Goal: Task Accomplishment & Management: Use online tool/utility

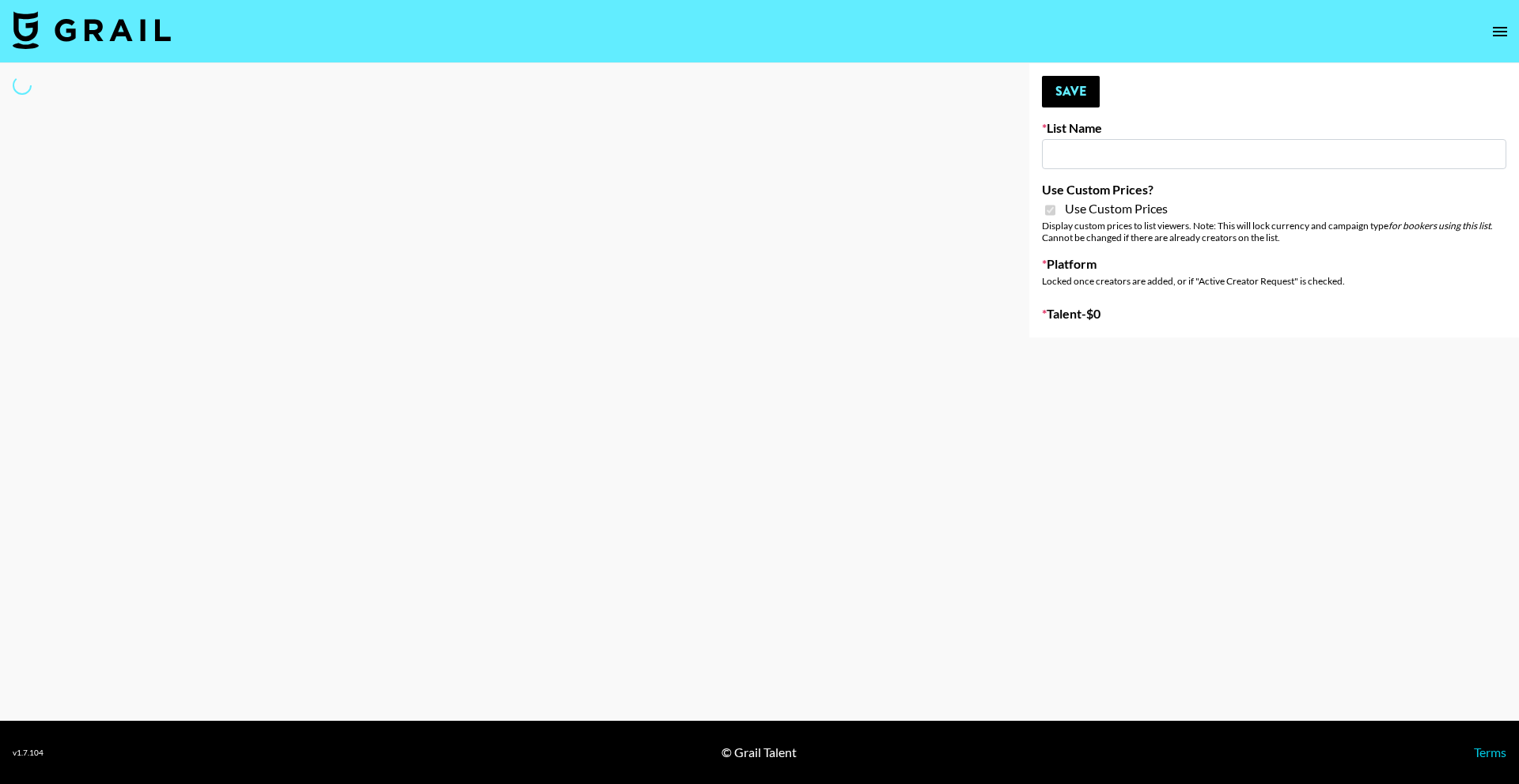
type input "COSRX LA"
checkbox input "true"
select select "Brand"
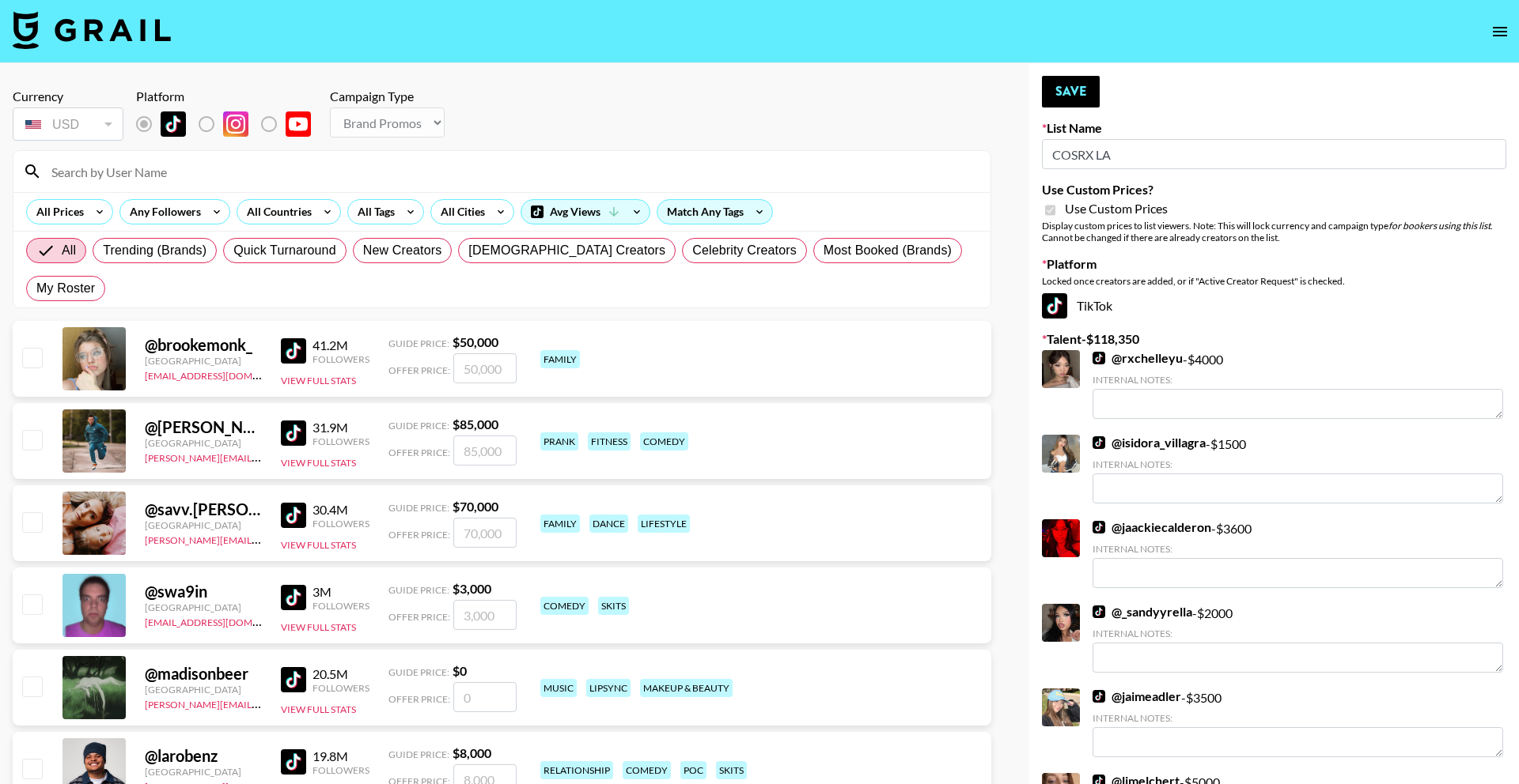
click at [231, 181] on input at bounding box center [511, 171] width 939 height 25
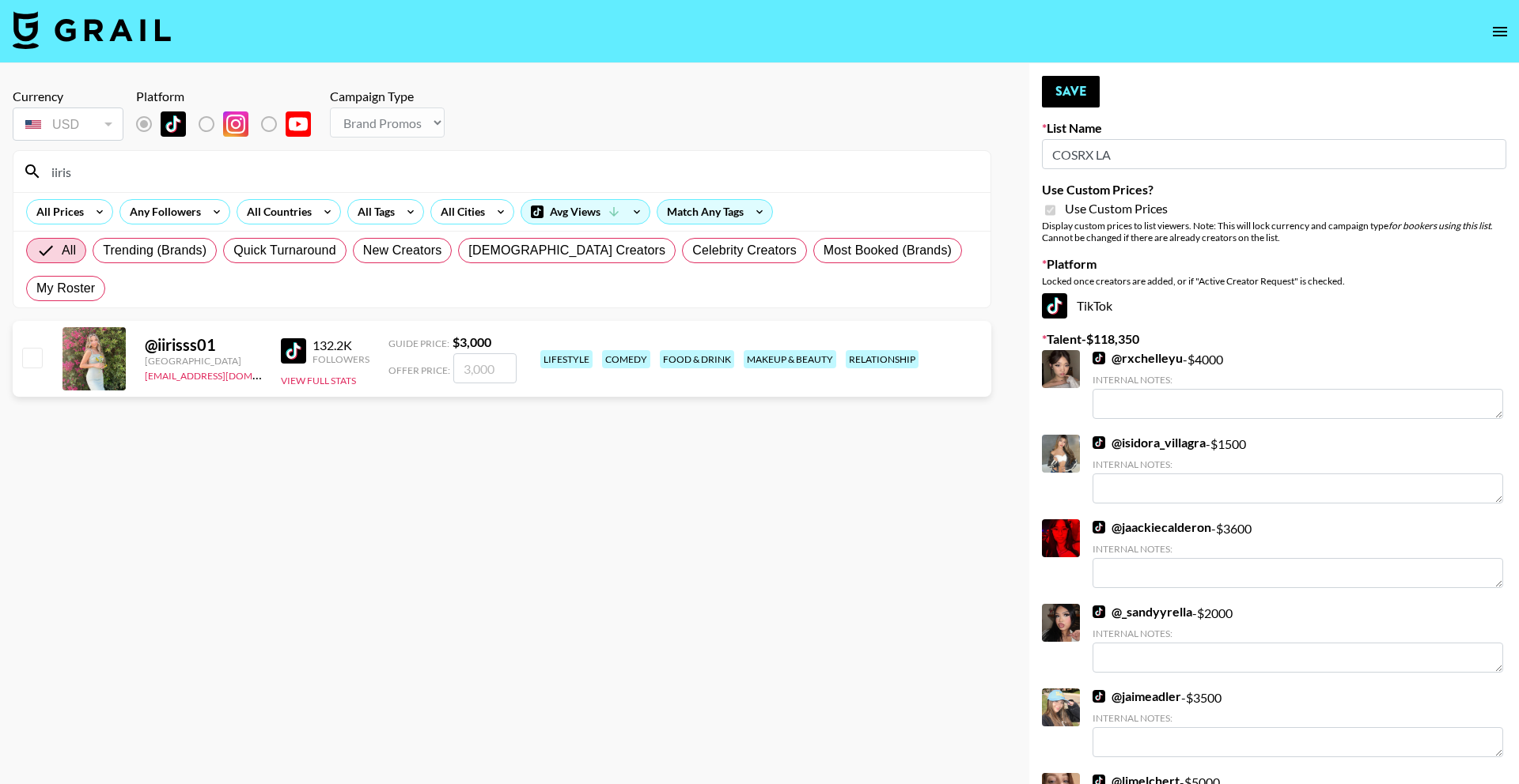
type input "iiris"
click at [474, 353] on input "number" at bounding box center [484, 368] width 63 height 30
checkbox input "true"
type input "3500"
click at [1045, 94] on button "Save" at bounding box center [1071, 92] width 58 height 32
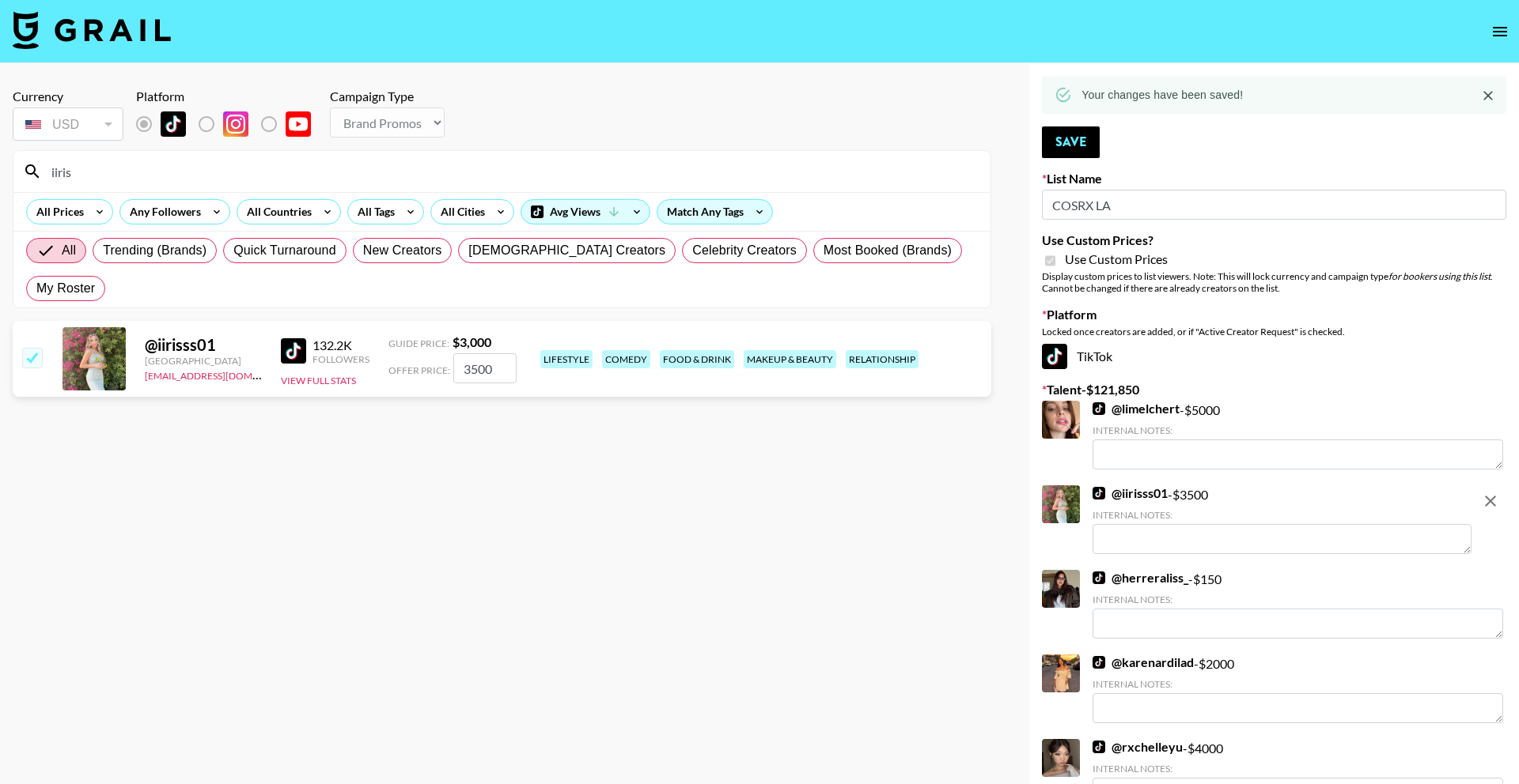
click at [618, 176] on input "iiris" at bounding box center [511, 171] width 939 height 25
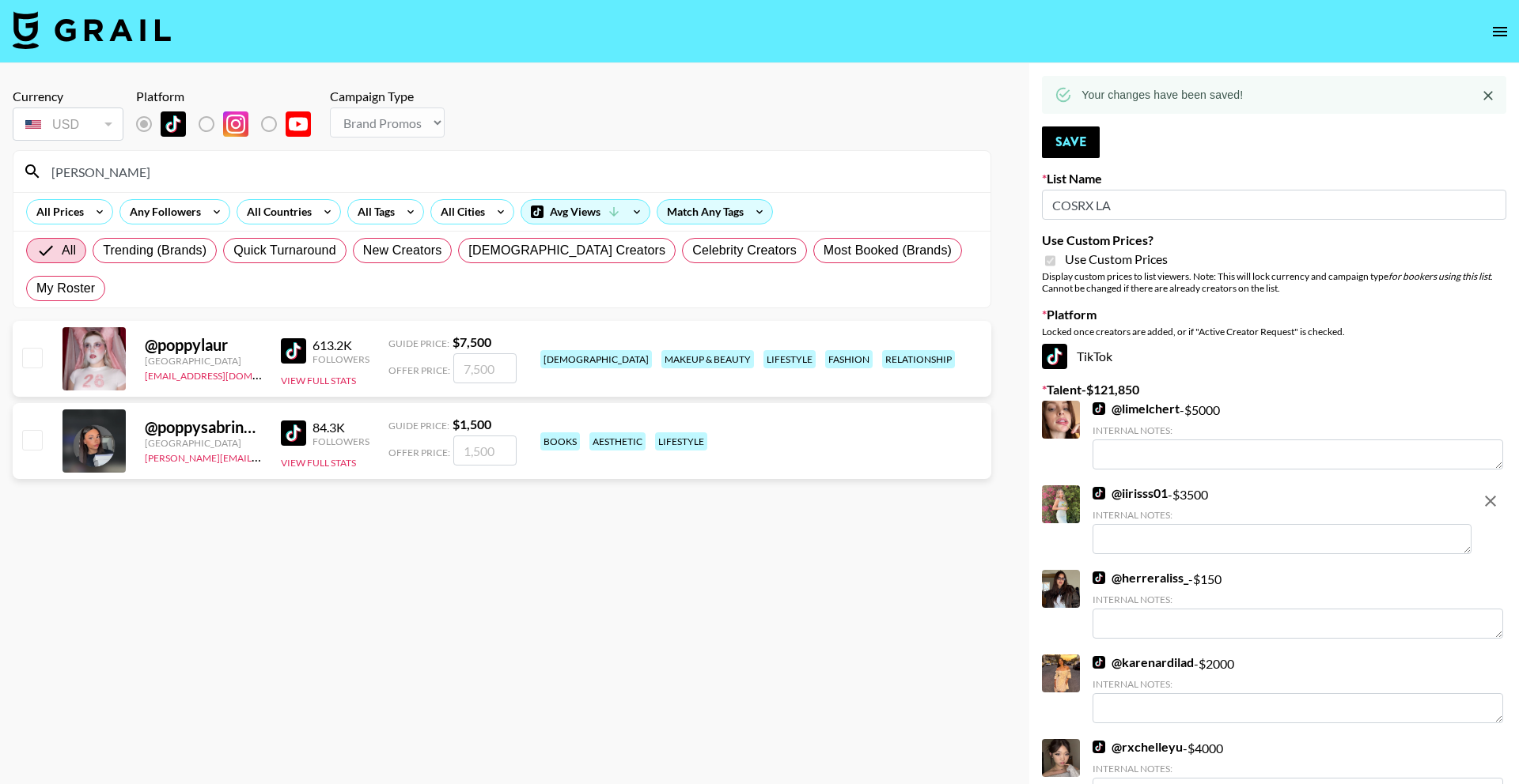
type input "popp"
click at [497, 353] on input "number" at bounding box center [484, 368] width 63 height 30
checkbox input "true"
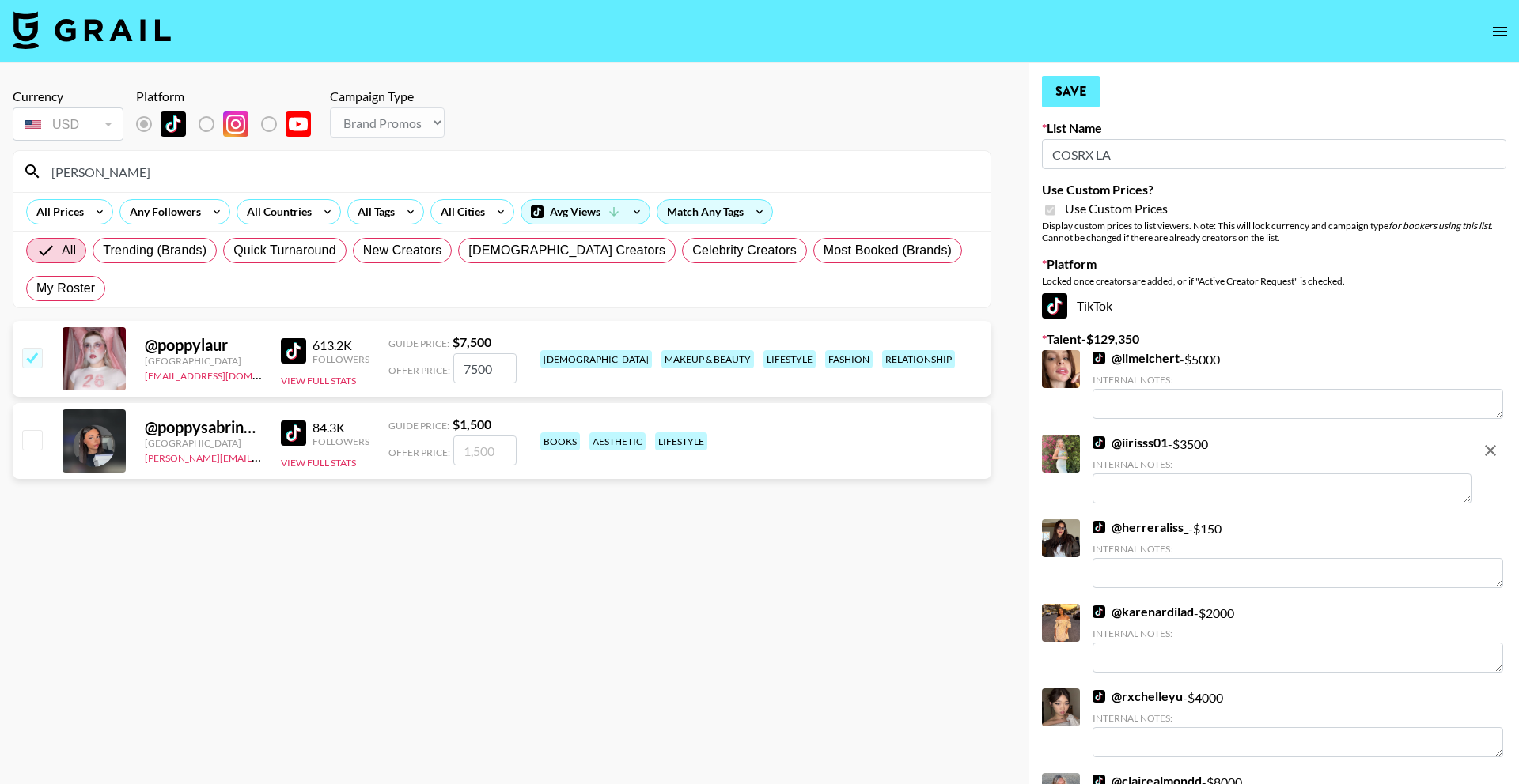
type input "7500"
click at [1050, 78] on button "Save" at bounding box center [1071, 92] width 58 height 32
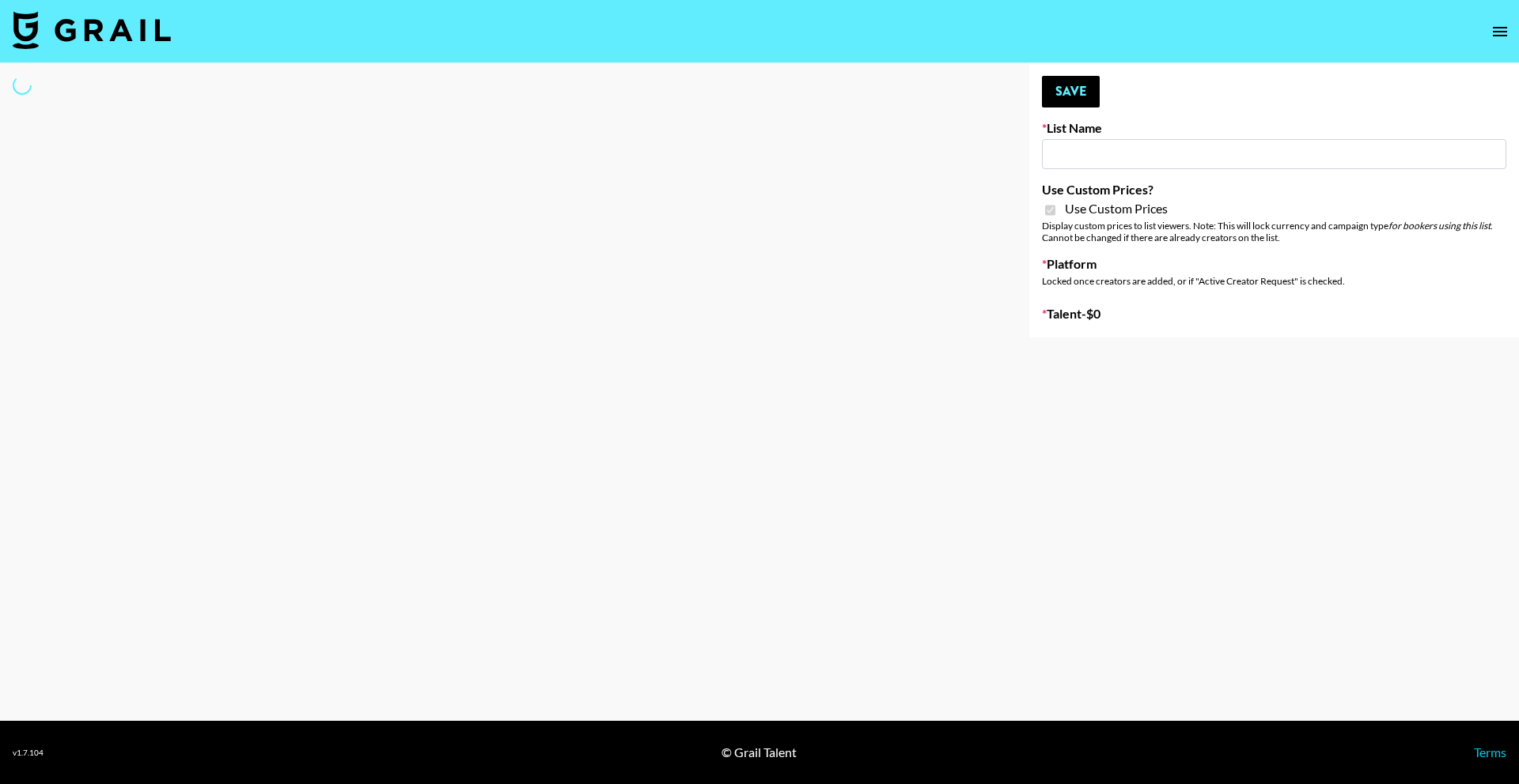
type input "Sleep & Glow"
checkbox input "true"
select select "Brand"
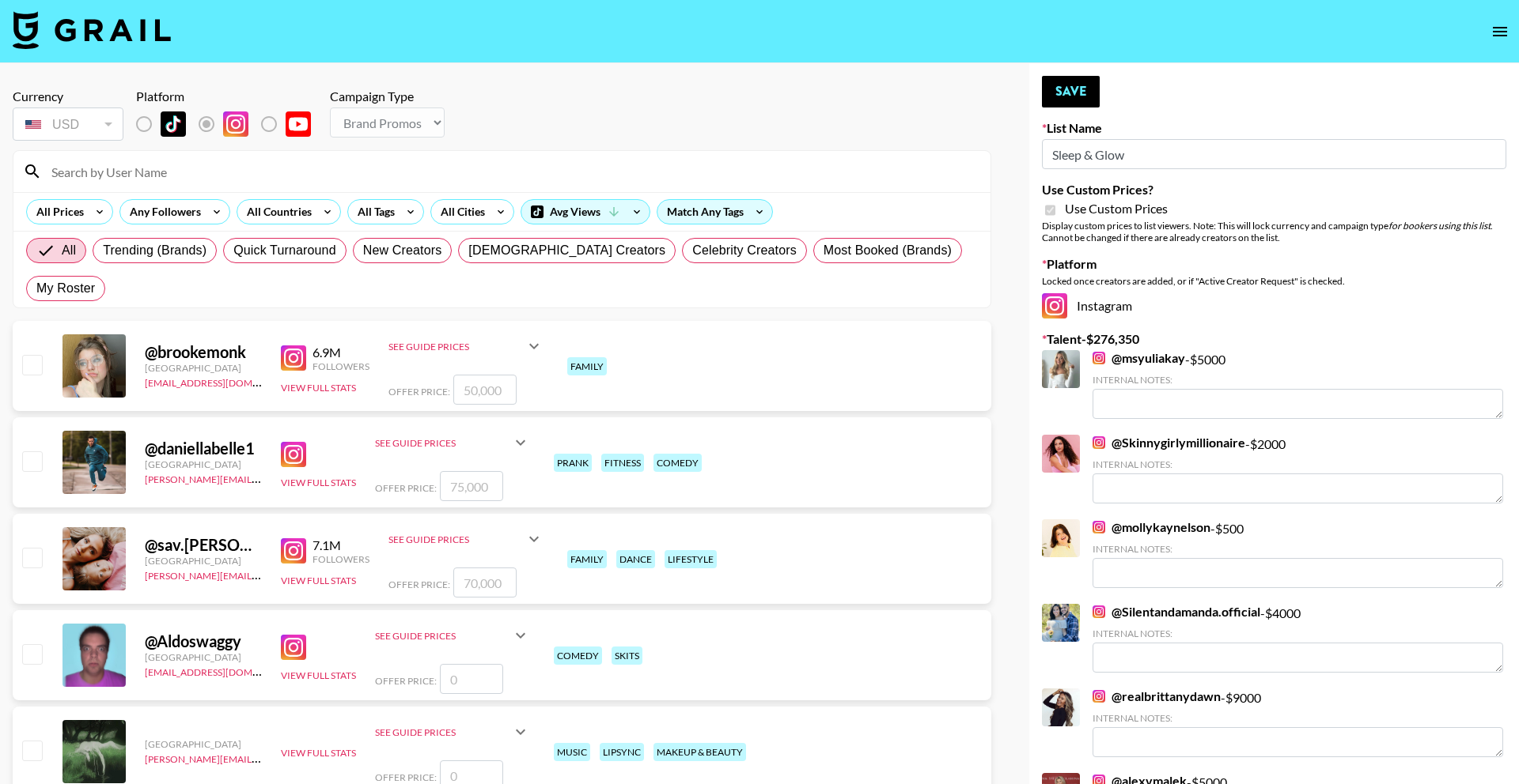
click at [279, 175] on input at bounding box center [511, 171] width 939 height 25
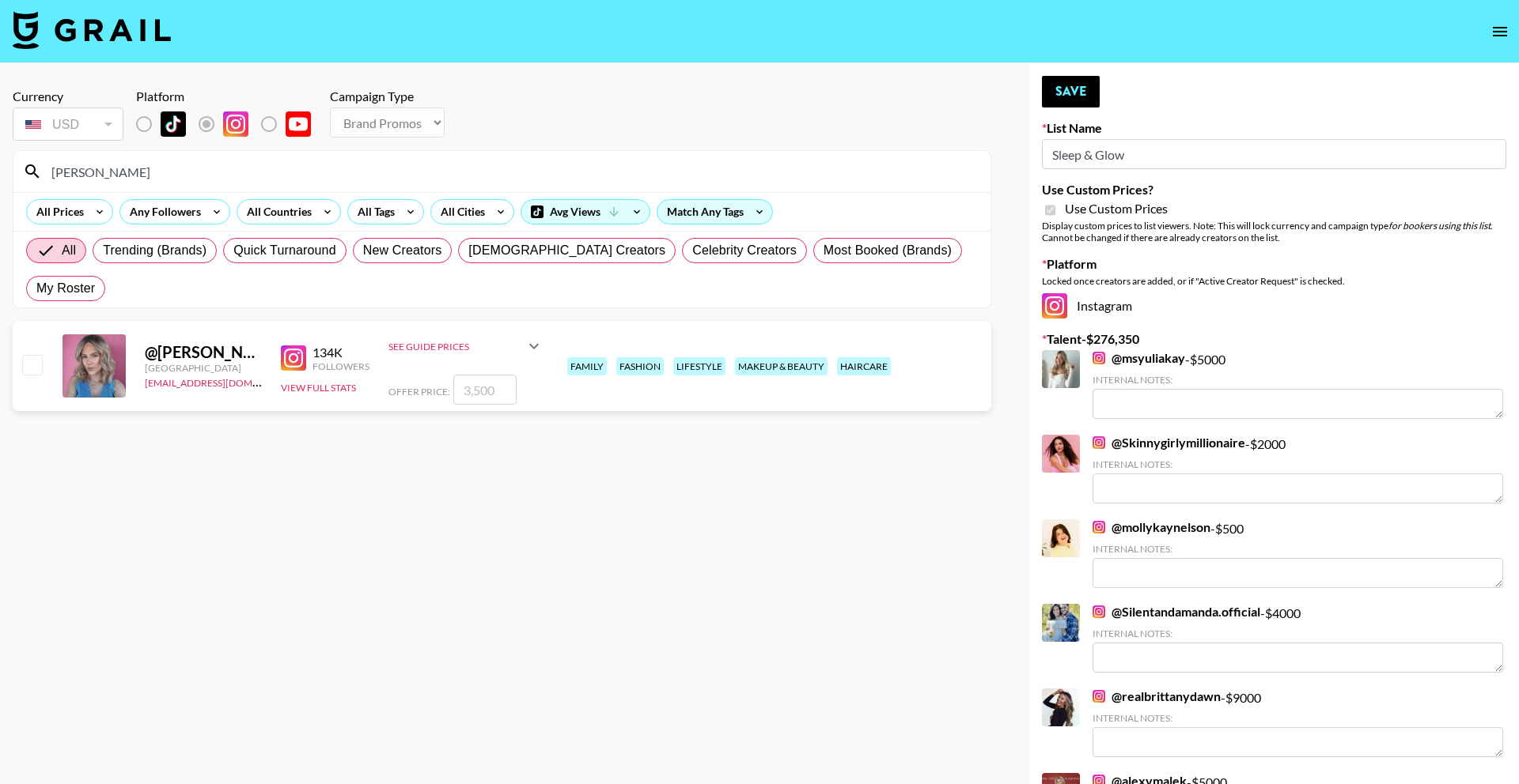
type input "maribel"
click at [495, 374] on input "number" at bounding box center [484, 389] width 63 height 30
type input "3"
checkbox input "true"
type input "3500"
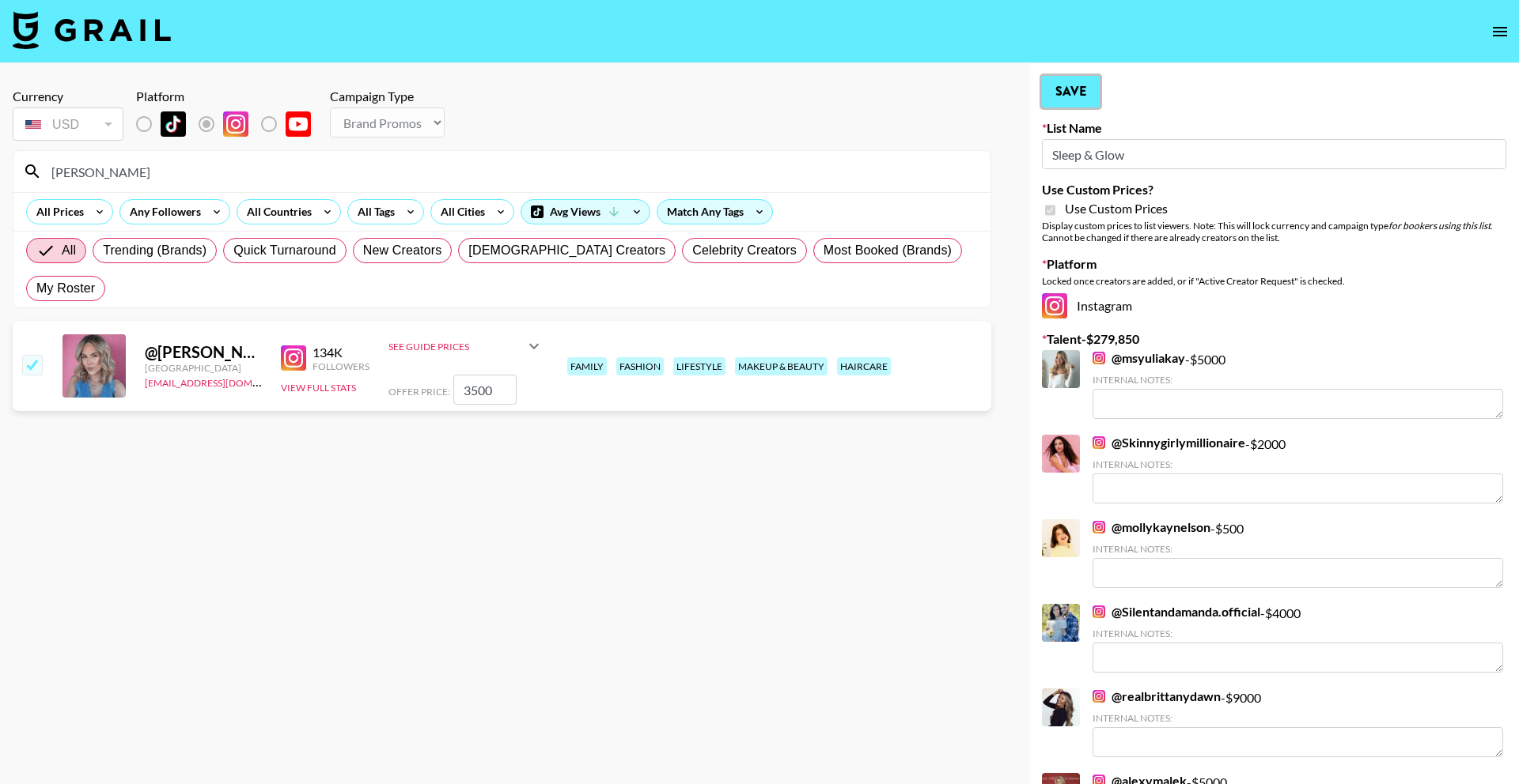
click at [1081, 99] on button "Save" at bounding box center [1071, 92] width 58 height 32
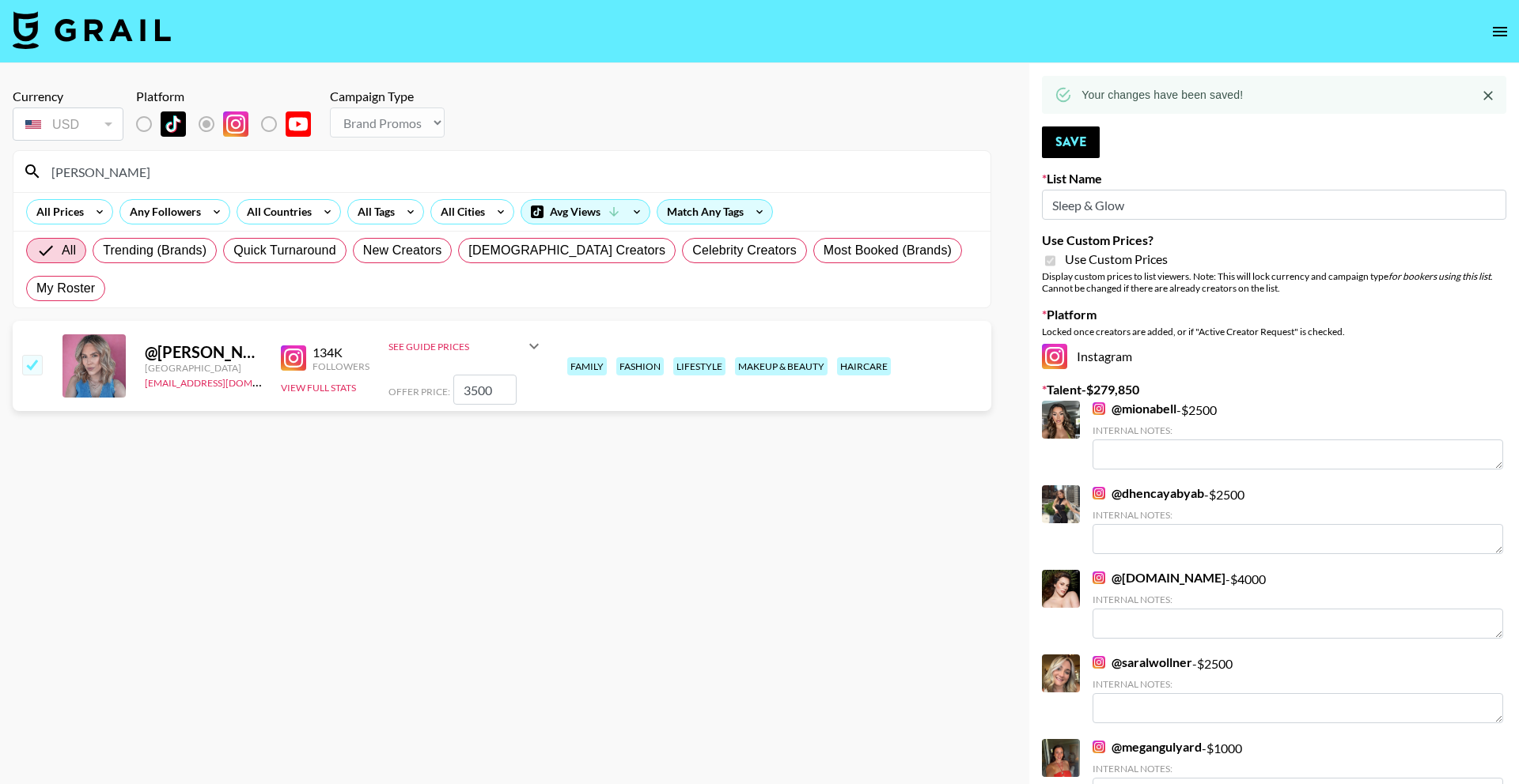
click at [333, 157] on div "maribel" at bounding box center [501, 172] width 977 height 41
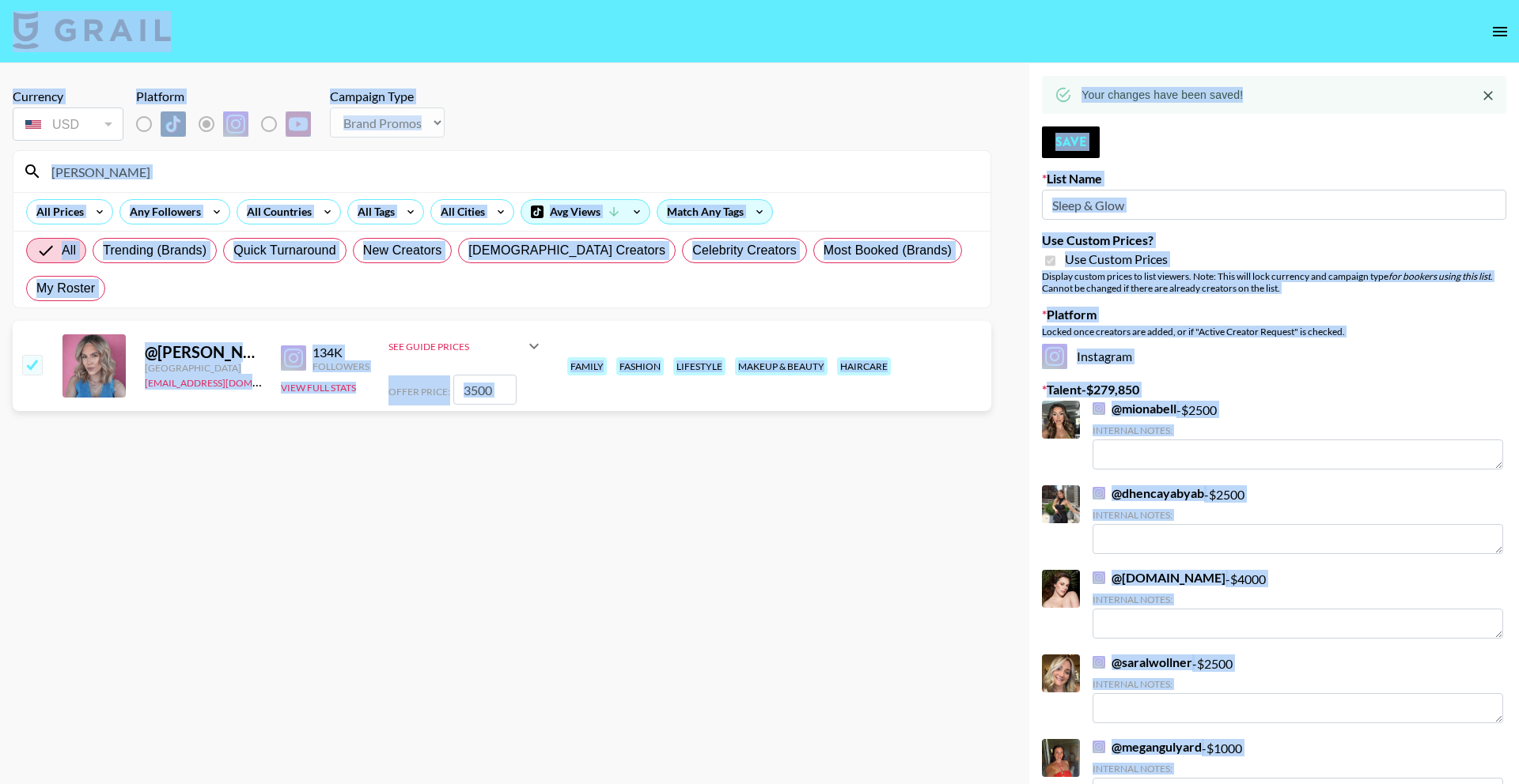
click at [337, 165] on input "maribel" at bounding box center [511, 171] width 939 height 25
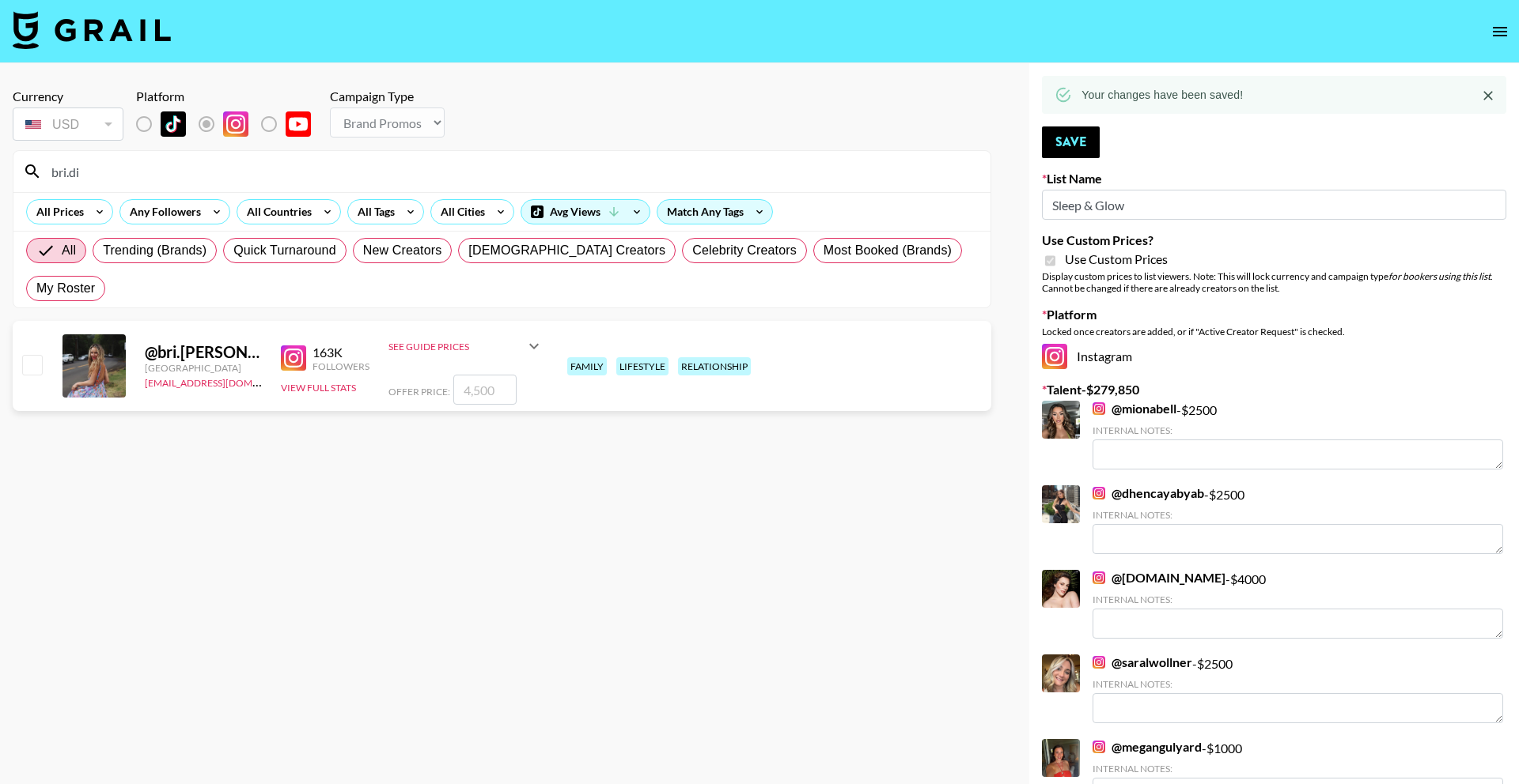
type input "bri.di"
click at [497, 374] on input "number" at bounding box center [484, 389] width 63 height 30
type input "4"
checkbox input "true"
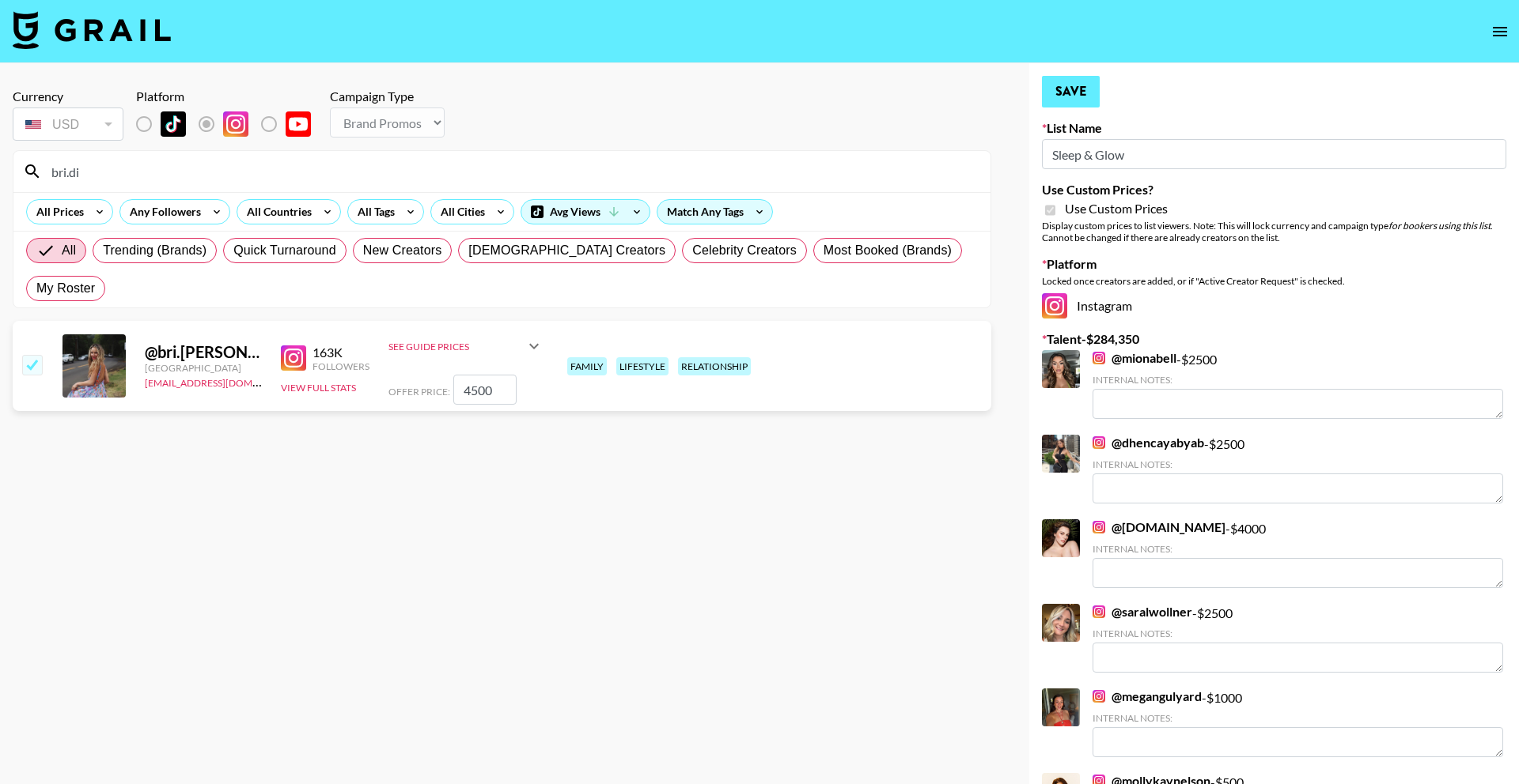
type input "4500"
click at [1064, 86] on button "Save" at bounding box center [1071, 92] width 58 height 32
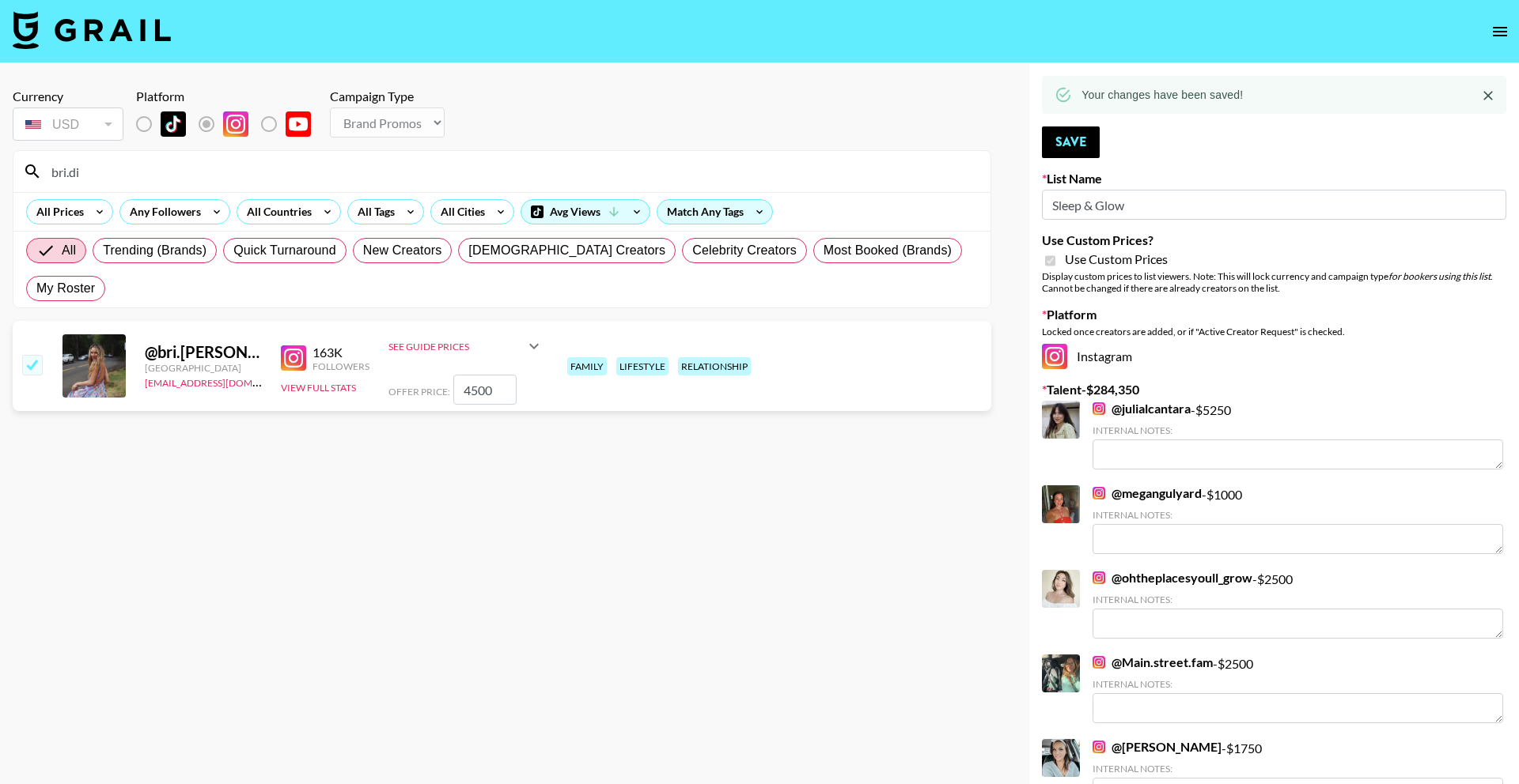
click at [315, 165] on input "bri.di" at bounding box center [511, 171] width 939 height 25
type input "angelaru"
click at [492, 374] on input "number" at bounding box center [484, 389] width 63 height 30
type input "1"
checkbox input "true"
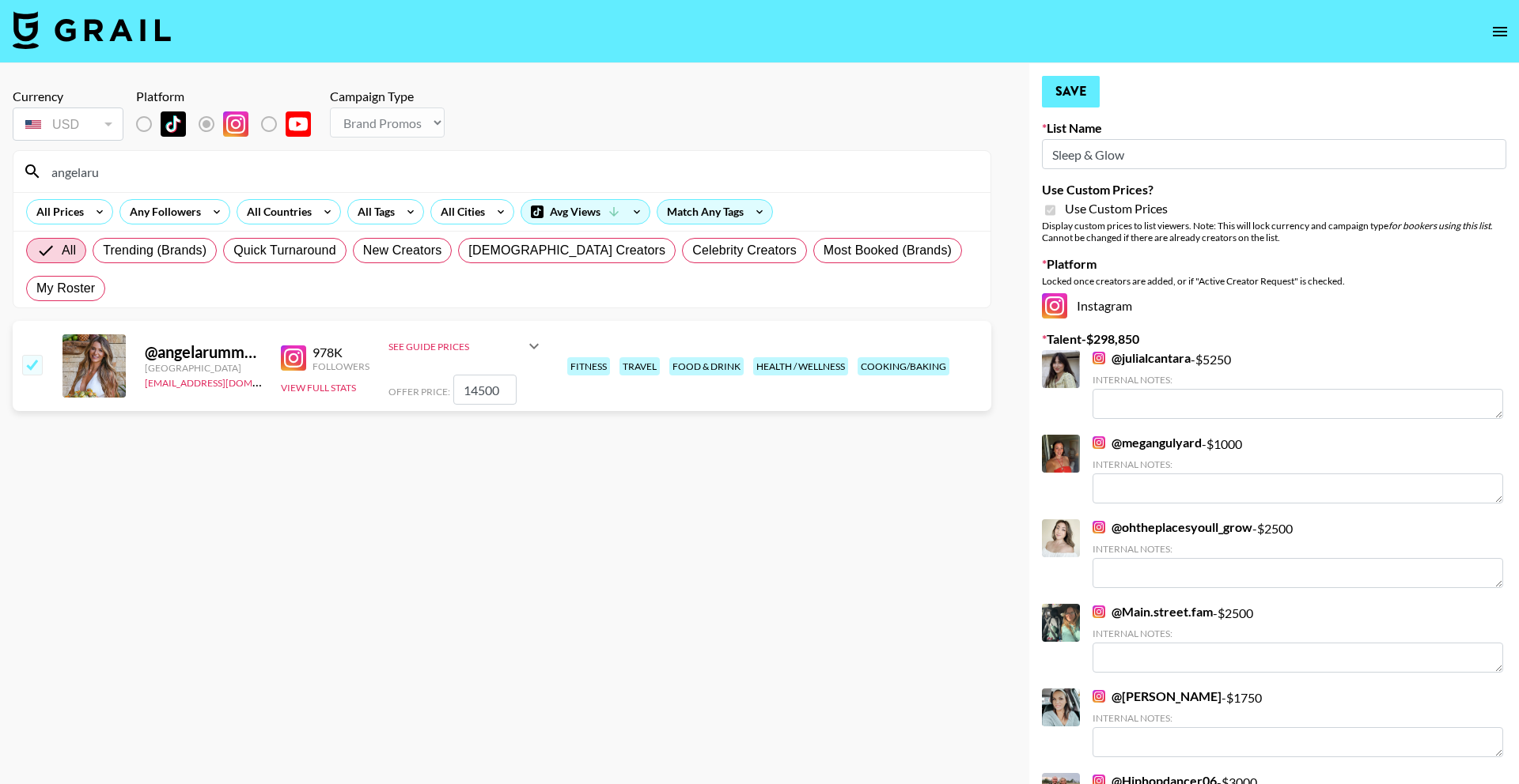
type input "14500"
click at [1076, 89] on button "Save" at bounding box center [1071, 92] width 58 height 32
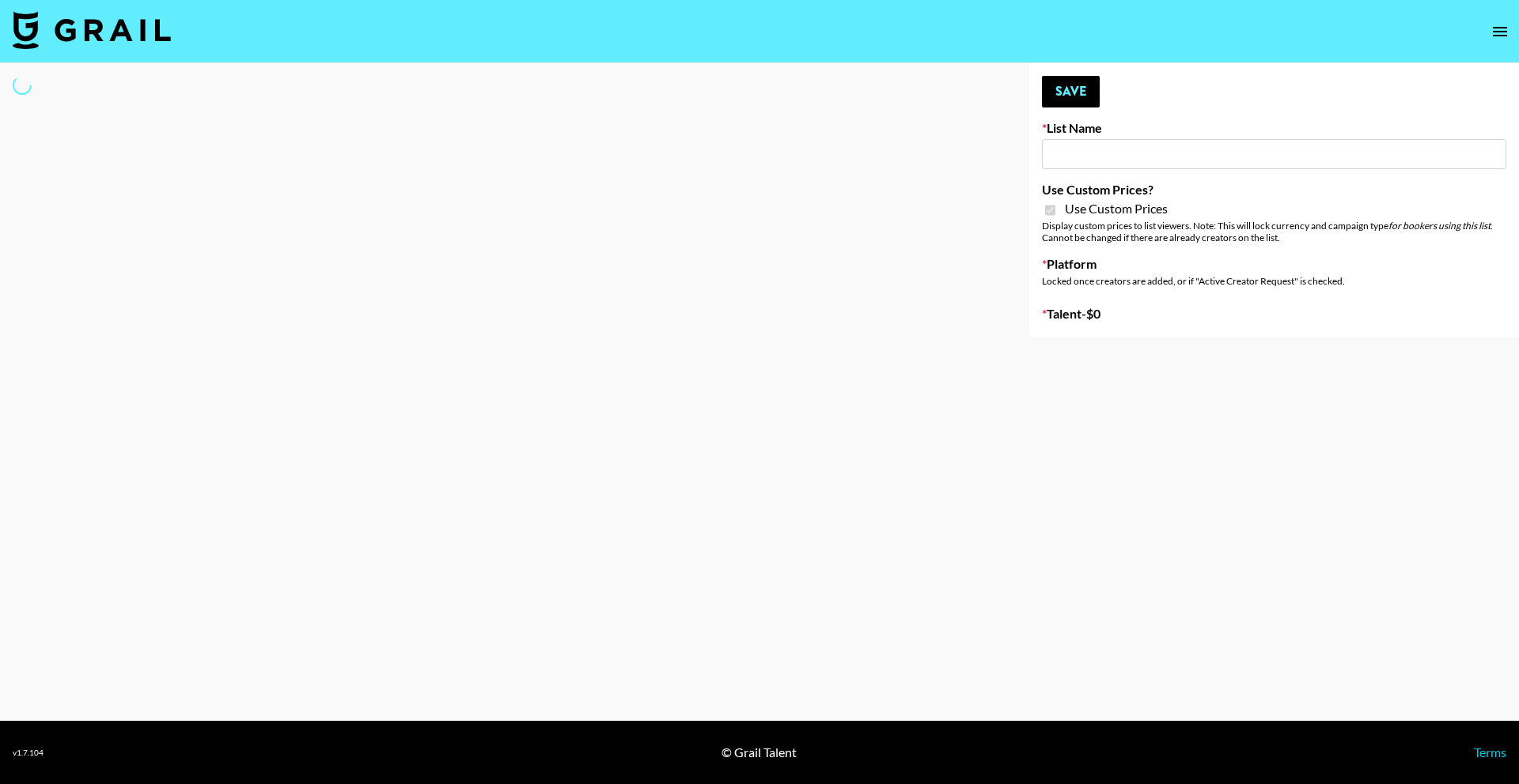
type input "PolyBuzz Campaign"
checkbox input "true"
select select "Brand"
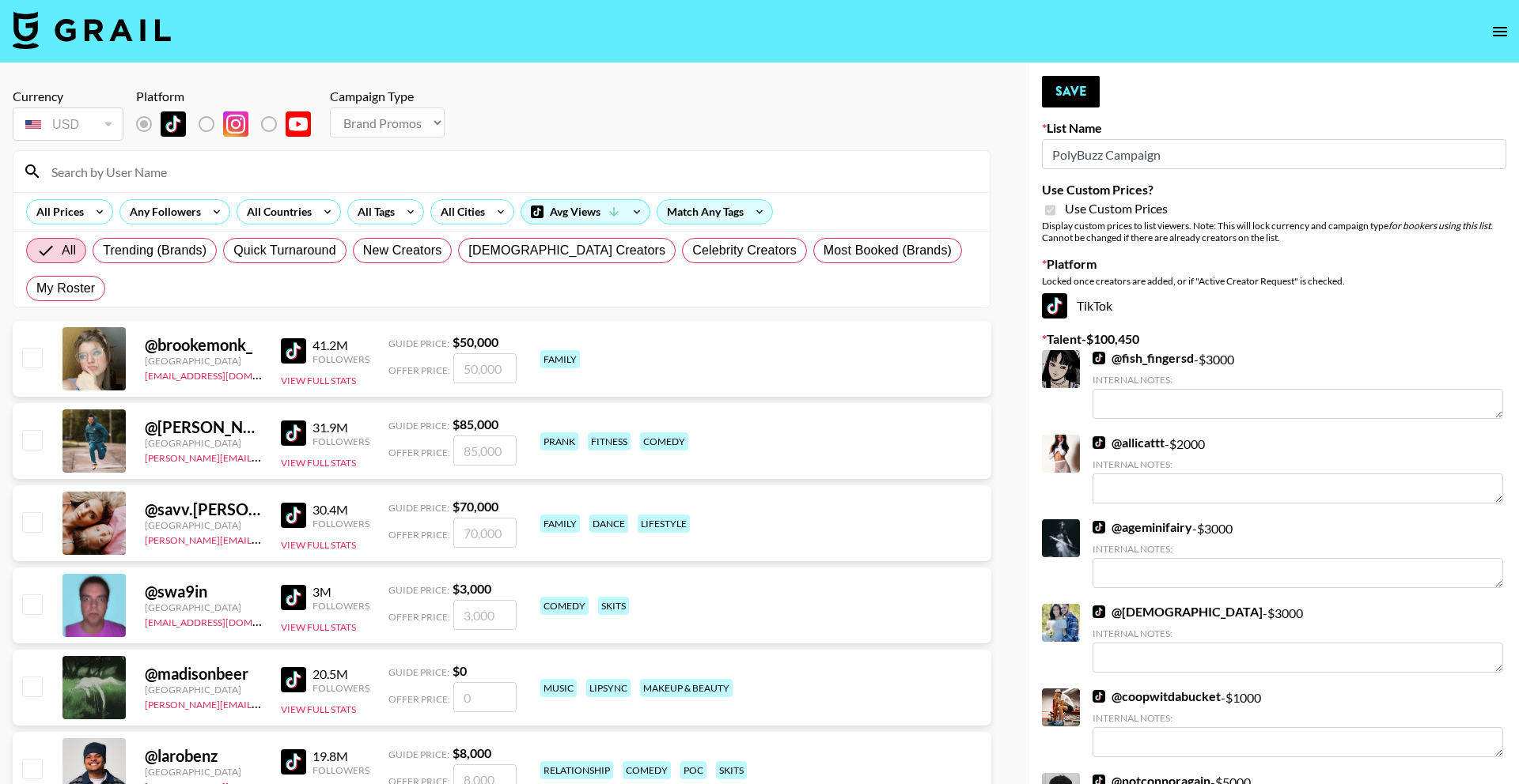
click at [325, 160] on input at bounding box center [511, 171] width 939 height 25
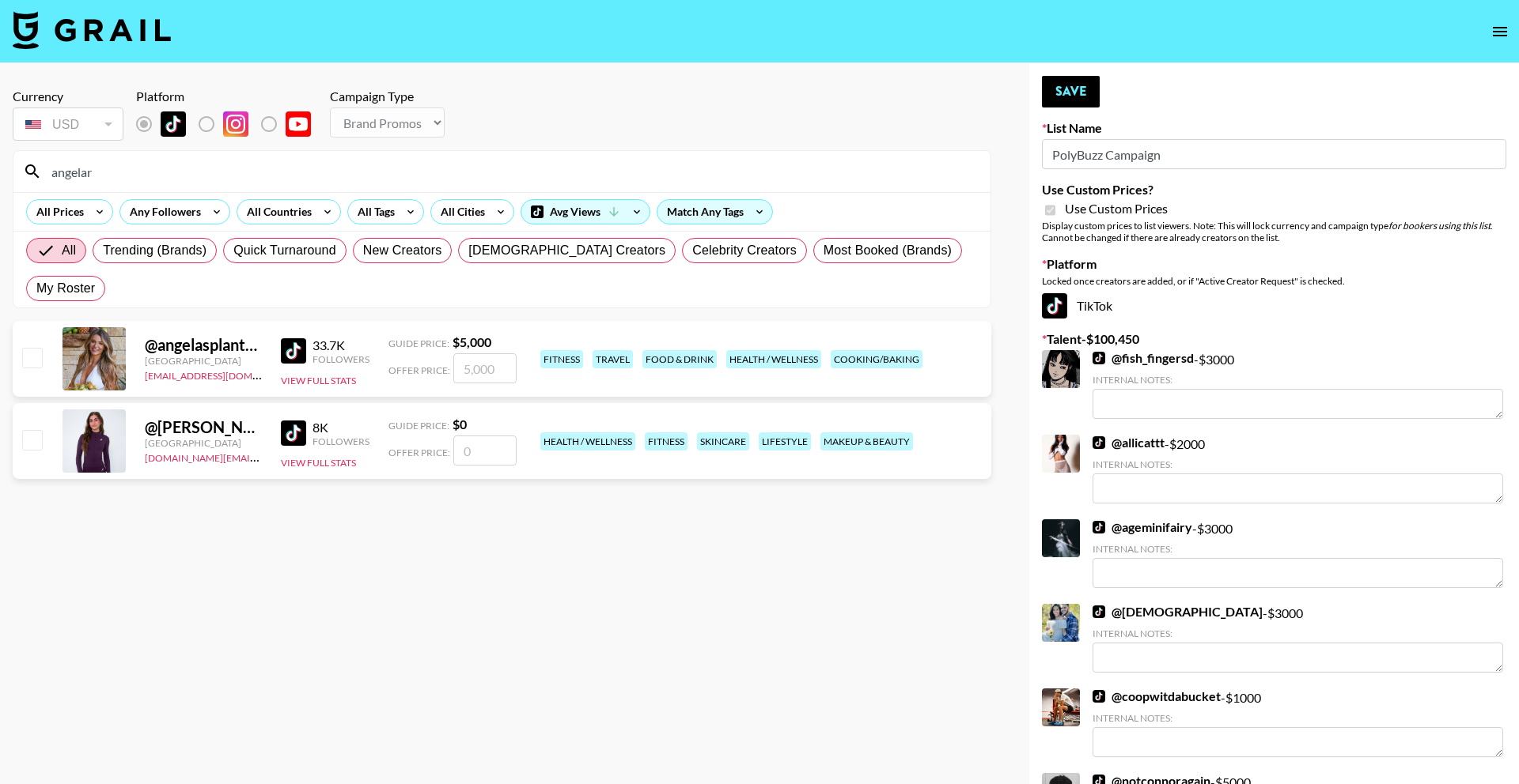
type input "angelar"
click at [481, 353] on input "number" at bounding box center [484, 368] width 63 height 30
type input "5"
checkbox input "true"
type input "5000"
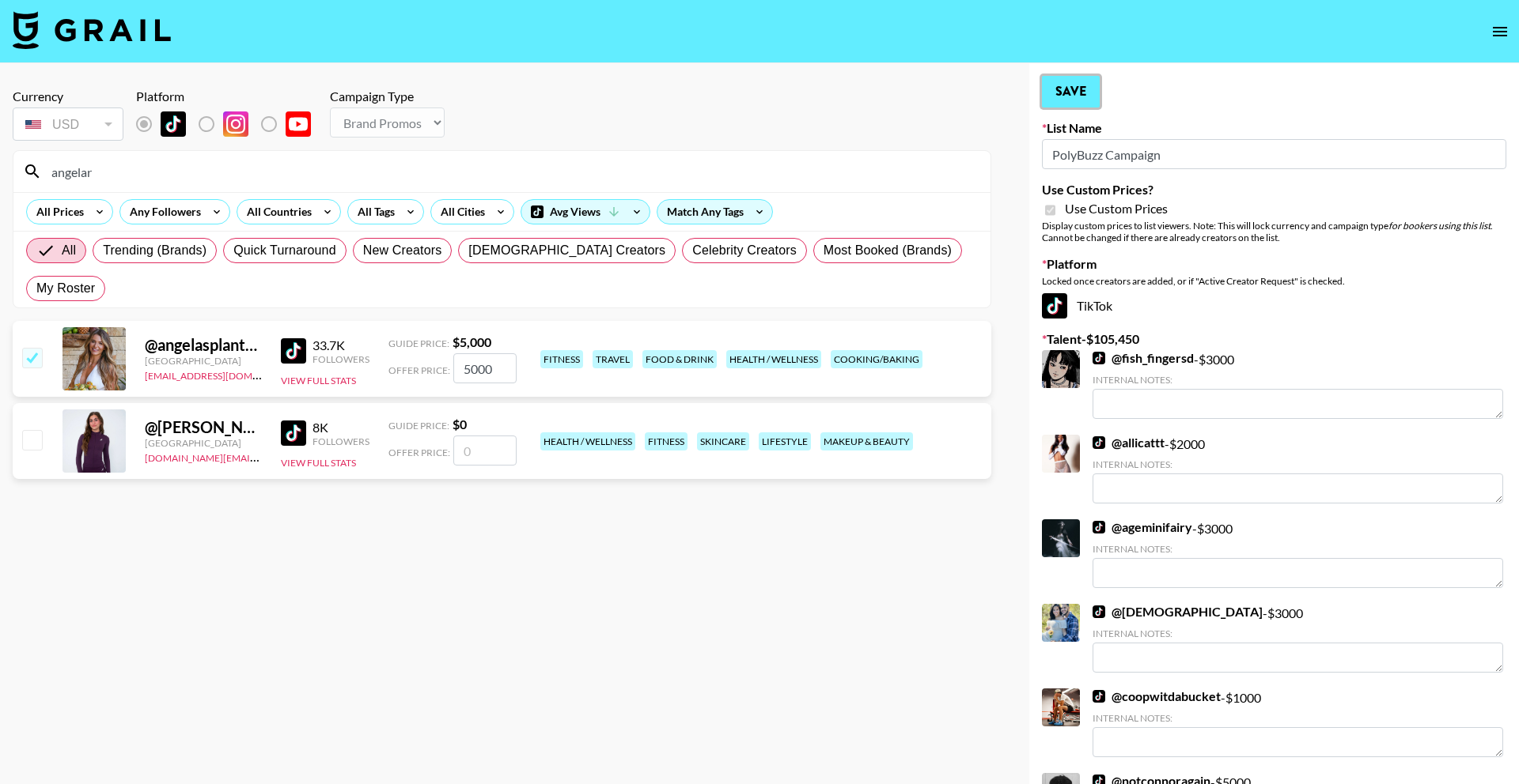
click at [1082, 101] on button "Save" at bounding box center [1071, 92] width 58 height 32
